Goal: Transaction & Acquisition: Purchase product/service

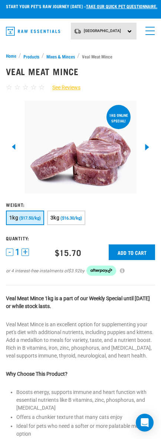
click at [148, 145] on polyline at bounding box center [147, 147] width 4 height 7
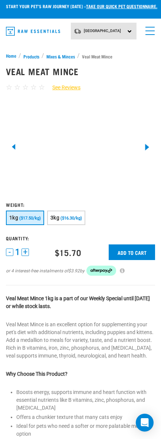
click at [147, 147] on polyline at bounding box center [147, 147] width 4 height 7
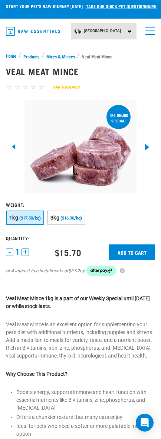
click at [147, 147] on polyline at bounding box center [147, 147] width 4 height 7
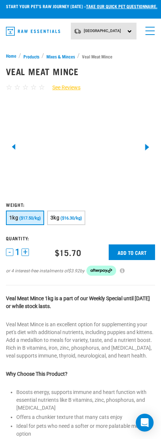
click at [147, 147] on polyline at bounding box center [147, 147] width 4 height 7
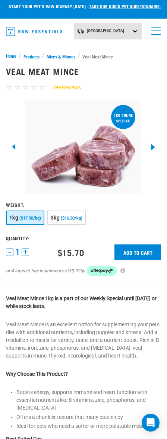
click at [153, 145] on icon at bounding box center [153, 147] width 5 height 7
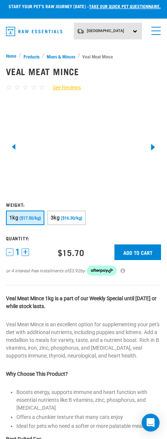
click at [153, 145] on polyline at bounding box center [153, 147] width 4 height 7
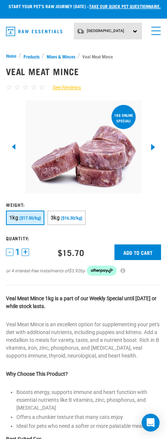
click at [154, 145] on icon at bounding box center [153, 147] width 5 height 7
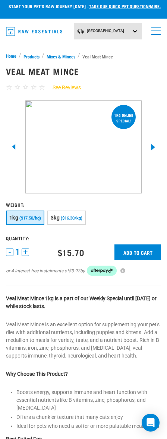
click at [154, 145] on icon at bounding box center [153, 147] width 5 height 7
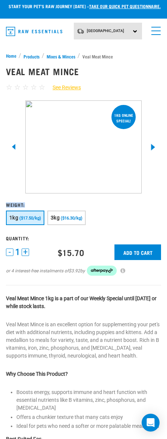
click at [154, 145] on icon at bounding box center [153, 147] width 5 height 7
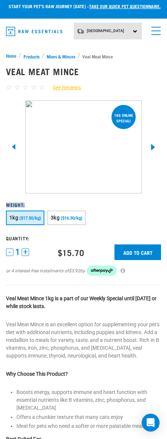
click at [154, 145] on icon at bounding box center [153, 147] width 5 height 7
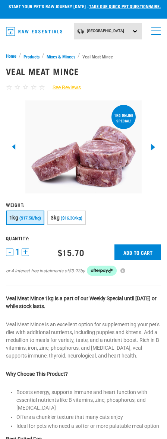
click at [152, 148] on polyline at bounding box center [153, 147] width 4 height 7
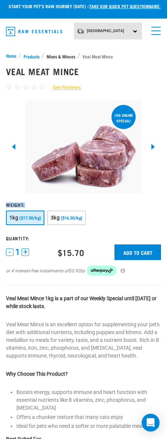
click at [59, 55] on link "Mixes & Minces" at bounding box center [60, 56] width 33 height 7
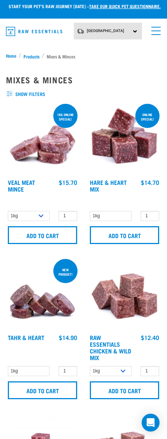
click at [118, 143] on img at bounding box center [124, 138] width 73 height 73
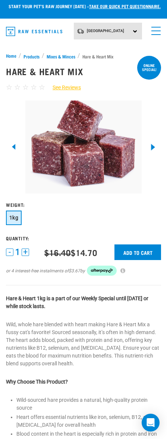
click at [151, 149] on polyline at bounding box center [153, 147] width 4 height 7
click at [64, 57] on div "Hare & Heart Mix ☆ ☆ ☆ ☆ ☆ See Reviews 1" at bounding box center [83, 334] width 164 height 557
click at [65, 55] on link "Mixes & Minces" at bounding box center [60, 56] width 33 height 7
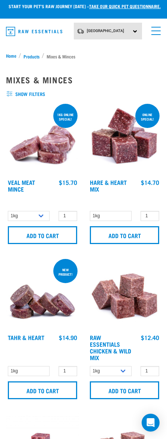
click at [134, 298] on img at bounding box center [124, 293] width 73 height 73
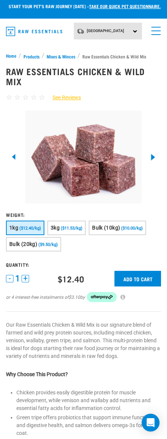
click at [152, 159] on icon at bounding box center [153, 157] width 5 height 7
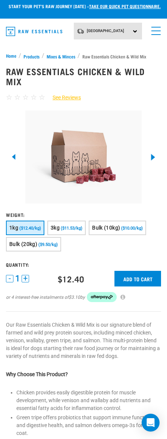
click at [152, 159] on icon at bounding box center [153, 157] width 5 height 7
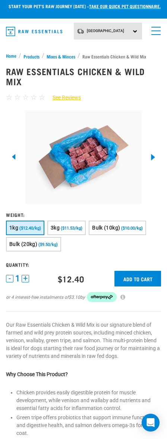
click at [152, 159] on icon at bounding box center [153, 157] width 5 height 7
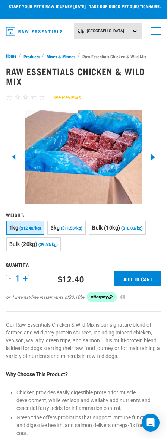
click at [152, 159] on icon at bounding box center [153, 157] width 5 height 7
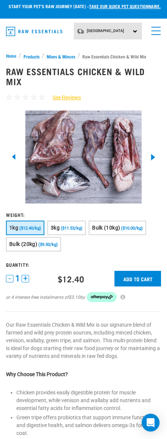
click at [152, 159] on icon at bounding box center [153, 157] width 5 height 7
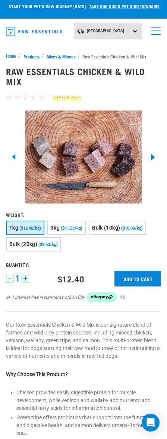
click at [152, 159] on icon at bounding box center [153, 157] width 5 height 7
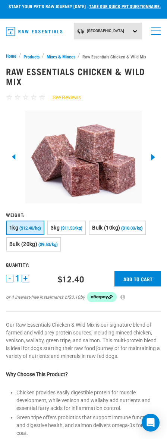
click at [152, 159] on icon at bounding box center [153, 157] width 5 height 7
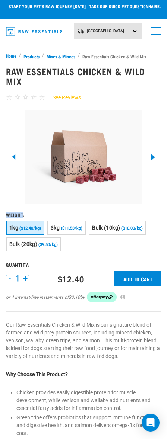
click at [152, 159] on icon at bounding box center [153, 157] width 5 height 7
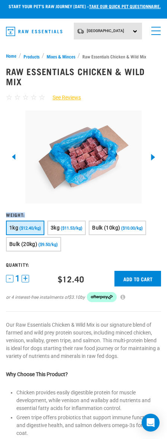
click at [152, 159] on icon at bounding box center [153, 157] width 5 height 7
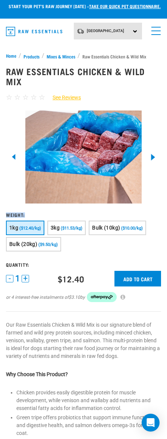
click at [152, 159] on icon at bounding box center [153, 157] width 5 height 7
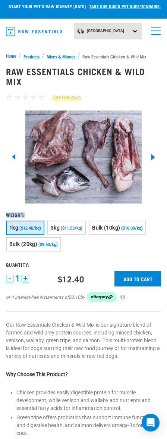
click at [152, 159] on icon at bounding box center [153, 157] width 5 height 7
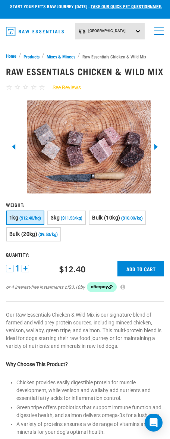
click at [157, 30] on span "menu" at bounding box center [158, 30] width 9 height 1
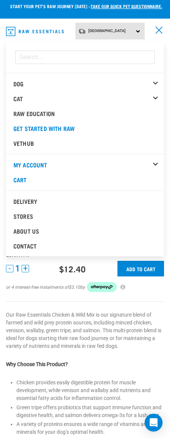
click at [157, 81] on div "Dog" at bounding box center [88, 83] width 150 height 15
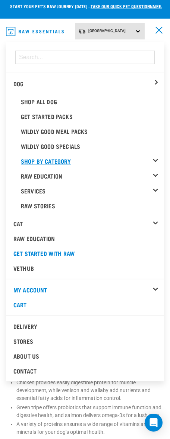
click at [155, 159] on link "Shop By Category" at bounding box center [92, 161] width 143 height 15
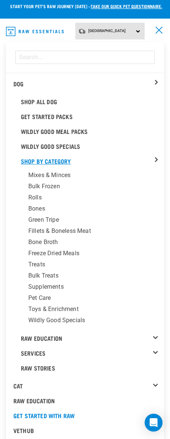
click at [155, 159] on link "Shop By Category" at bounding box center [92, 161] width 143 height 15
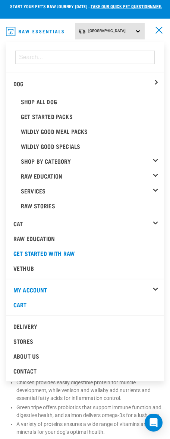
click at [160, 29] on link "menu" at bounding box center [156, 28] width 13 height 13
